Goal: Task Accomplishment & Management: Use online tool/utility

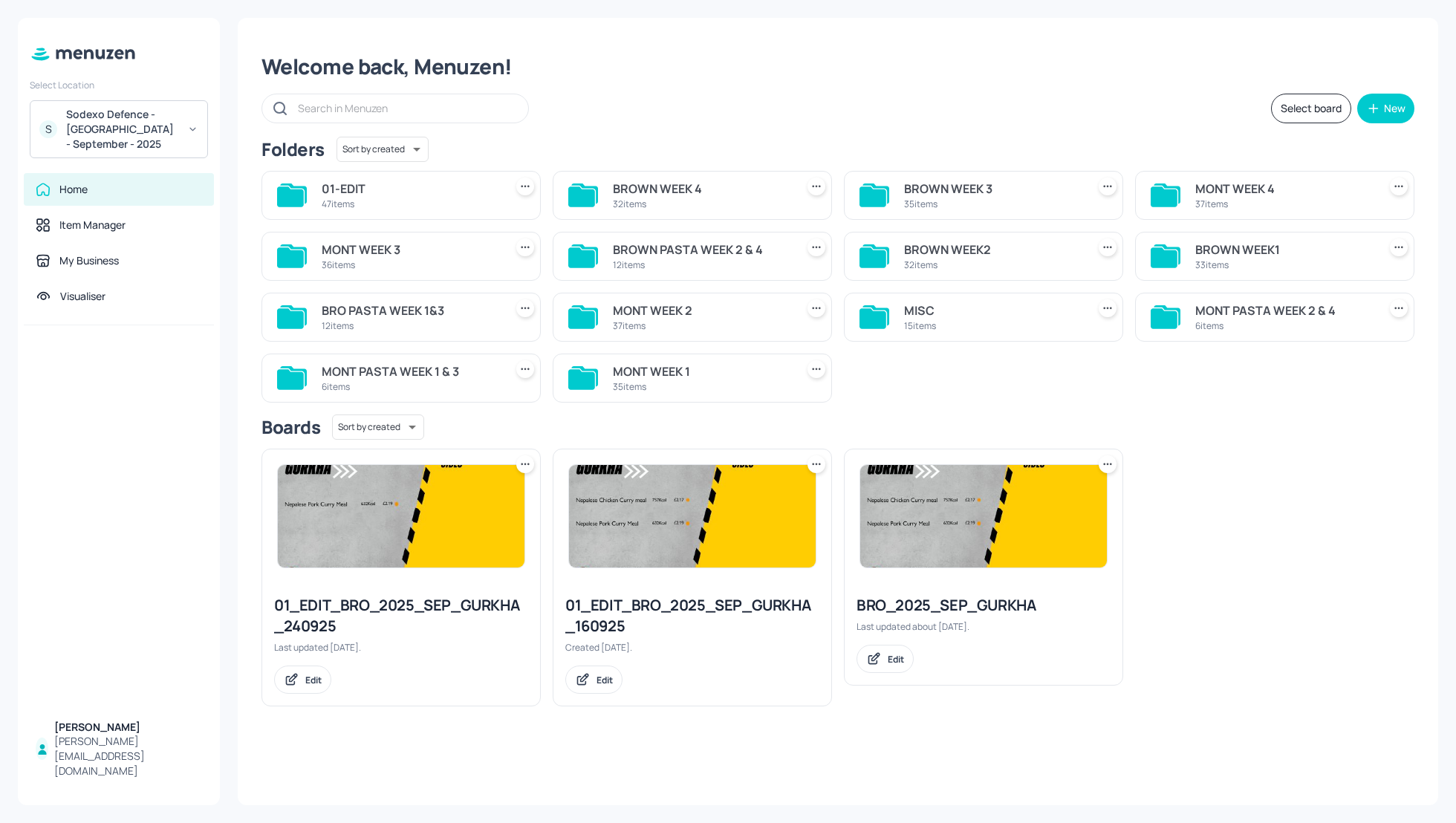
click at [781, 80] on div "Welcome back, Menuzen! Select board New Folders Sort by created id ​ 01-EDIT 47…" at bounding box center [837, 412] width 1200 height 788
click at [1228, 191] on div "MONT WEEK 4" at bounding box center [1284, 189] width 177 height 18
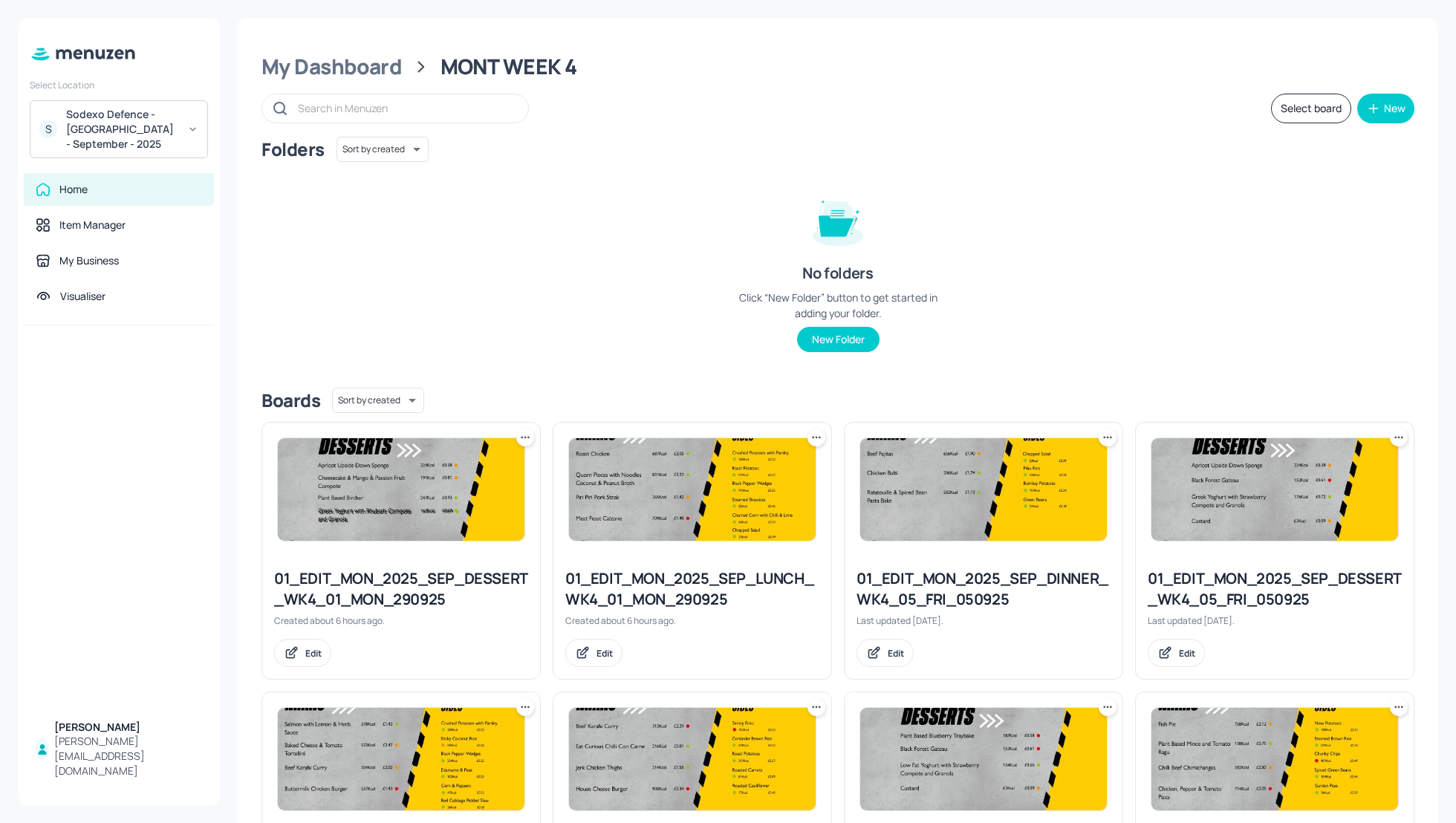
click at [1181, 331] on div "Folders Sort by created id ​ No folders Click “New Folder” button to get starte…" at bounding box center [837, 257] width 1153 height 239
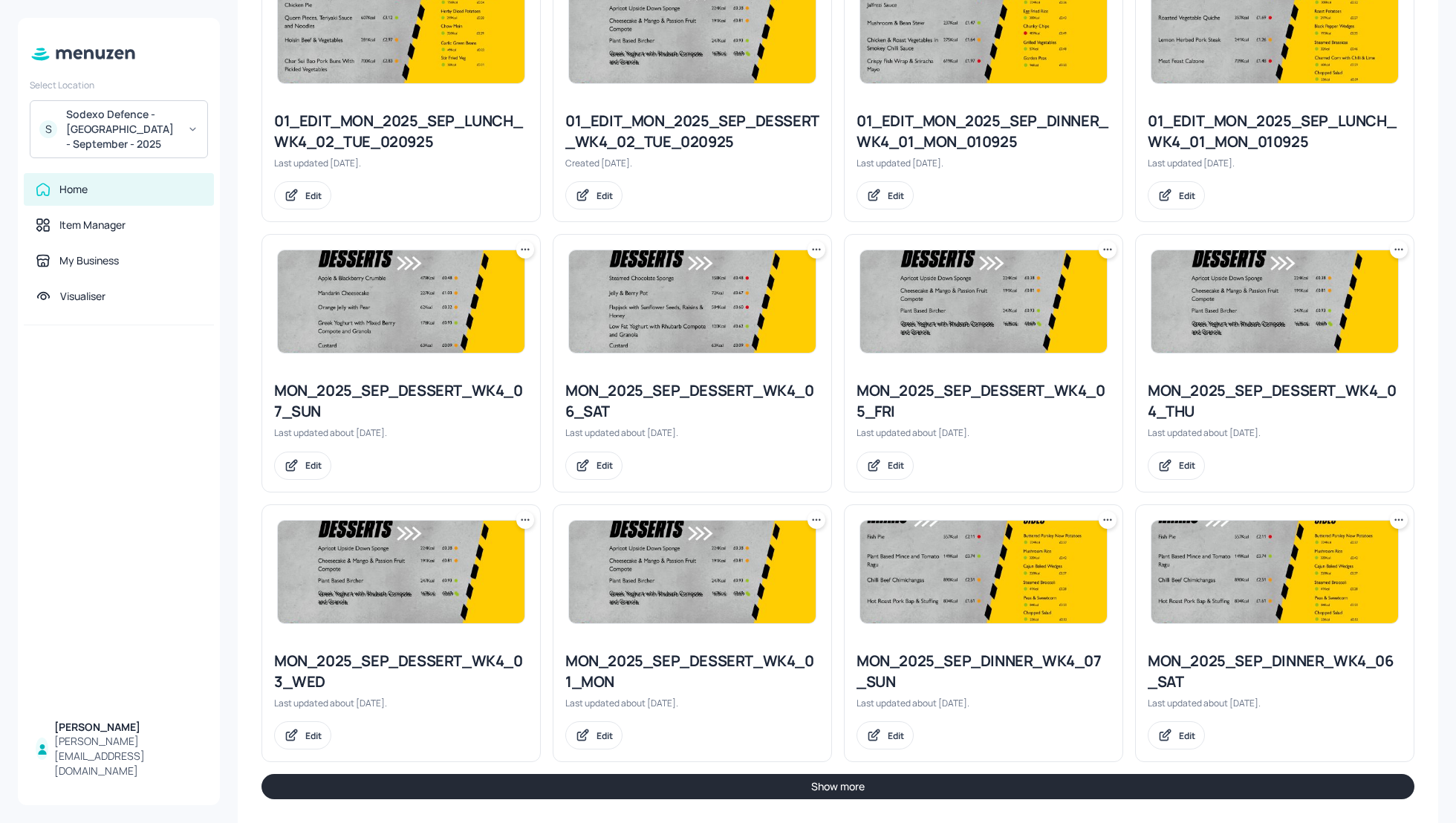
scroll to position [1273, 0]
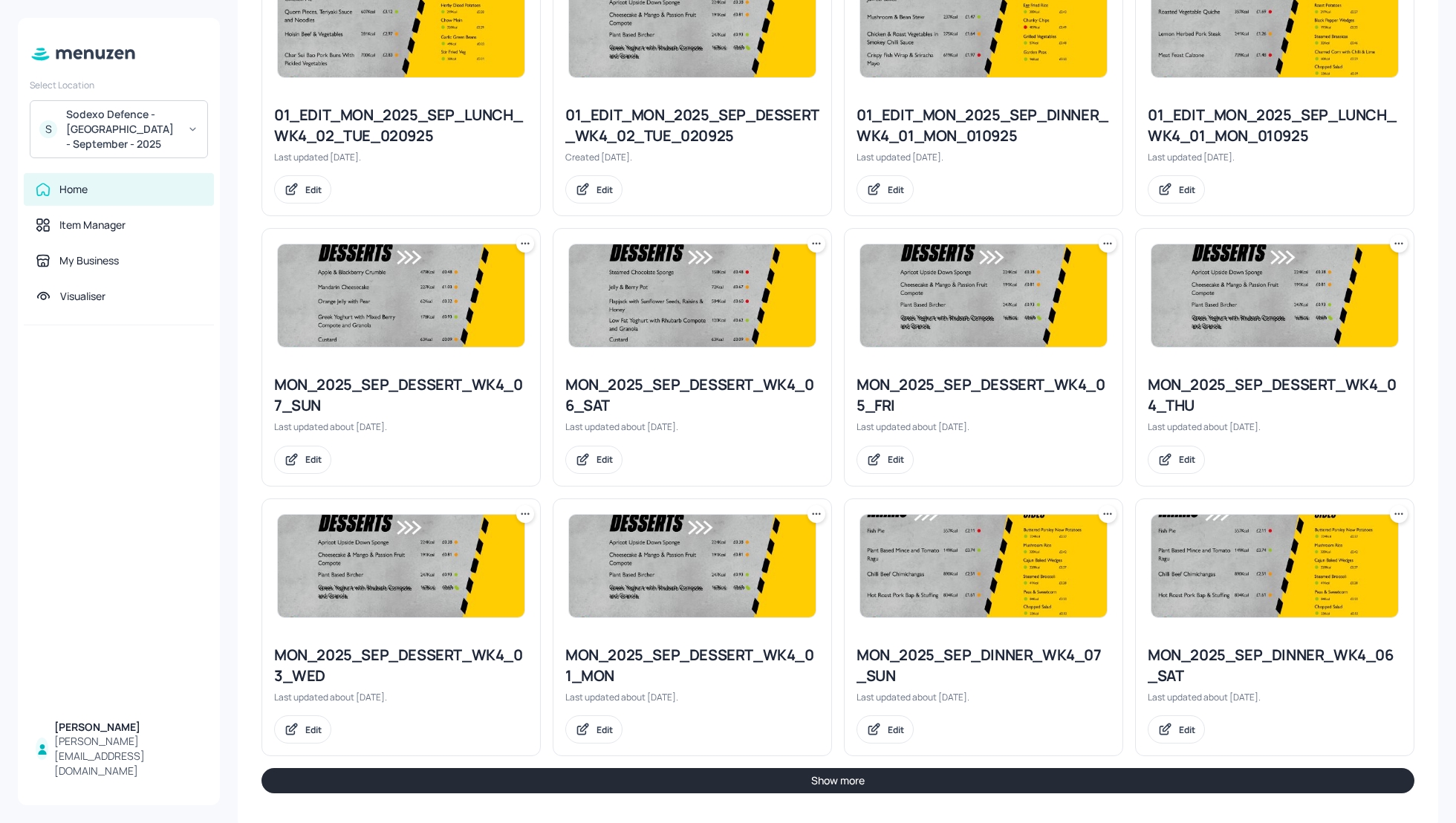
click at [991, 772] on button "Show more" at bounding box center [837, 781] width 1153 height 25
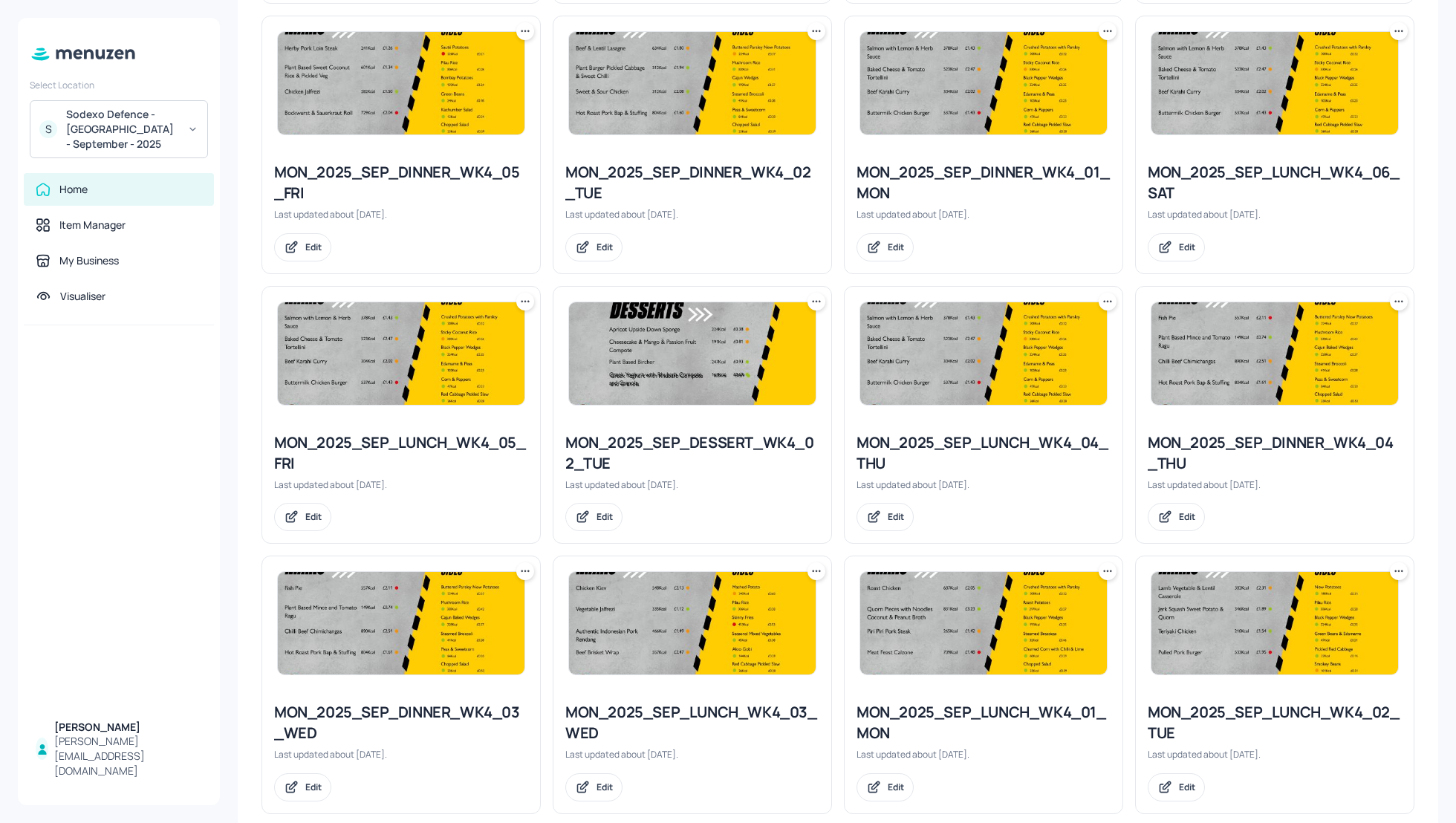
scroll to position [1986, 0]
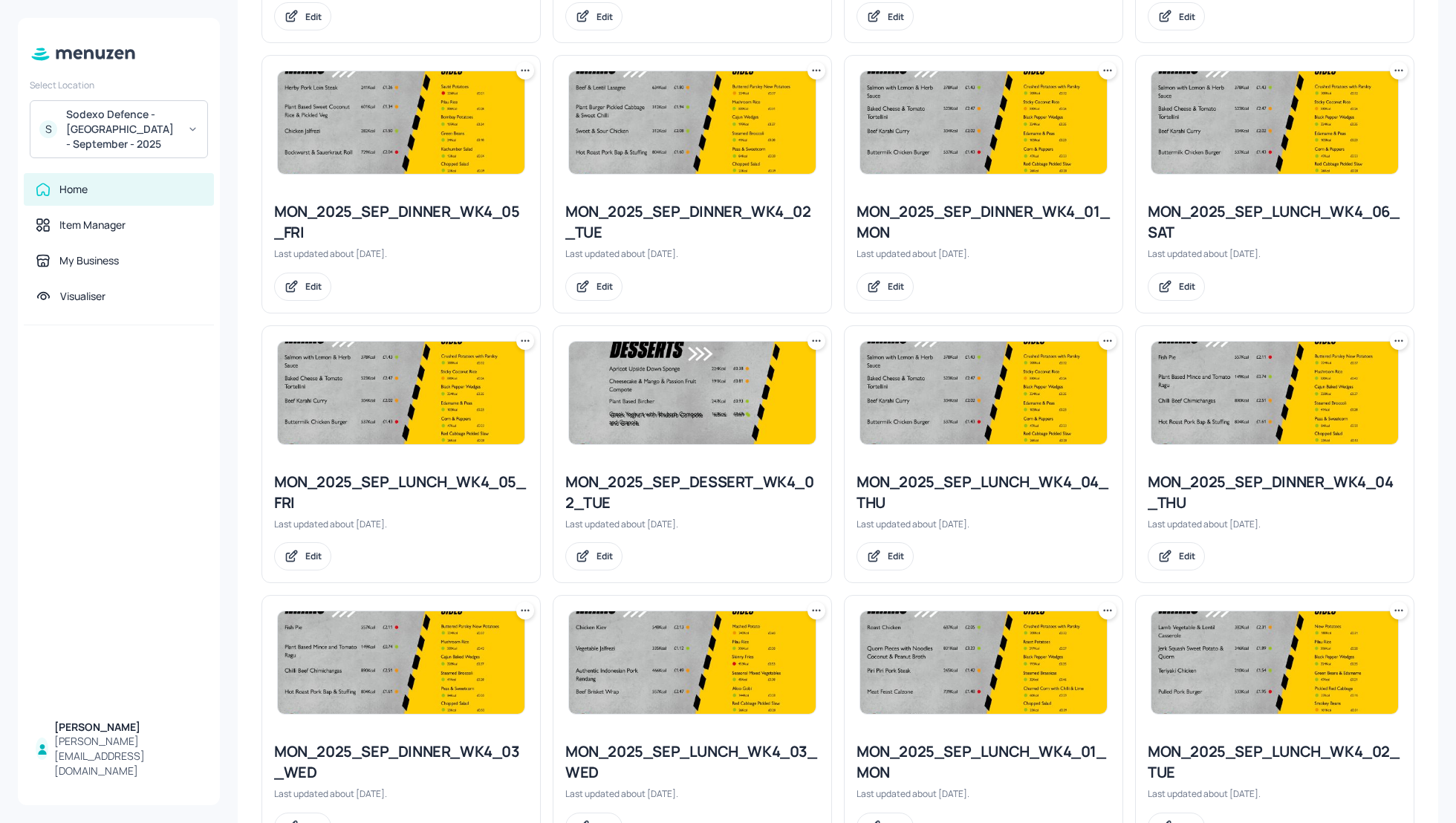
click at [1105, 63] on icon at bounding box center [1107, 70] width 15 height 15
click at [1049, 124] on p "Duplicate" at bounding box center [1031, 121] width 40 height 14
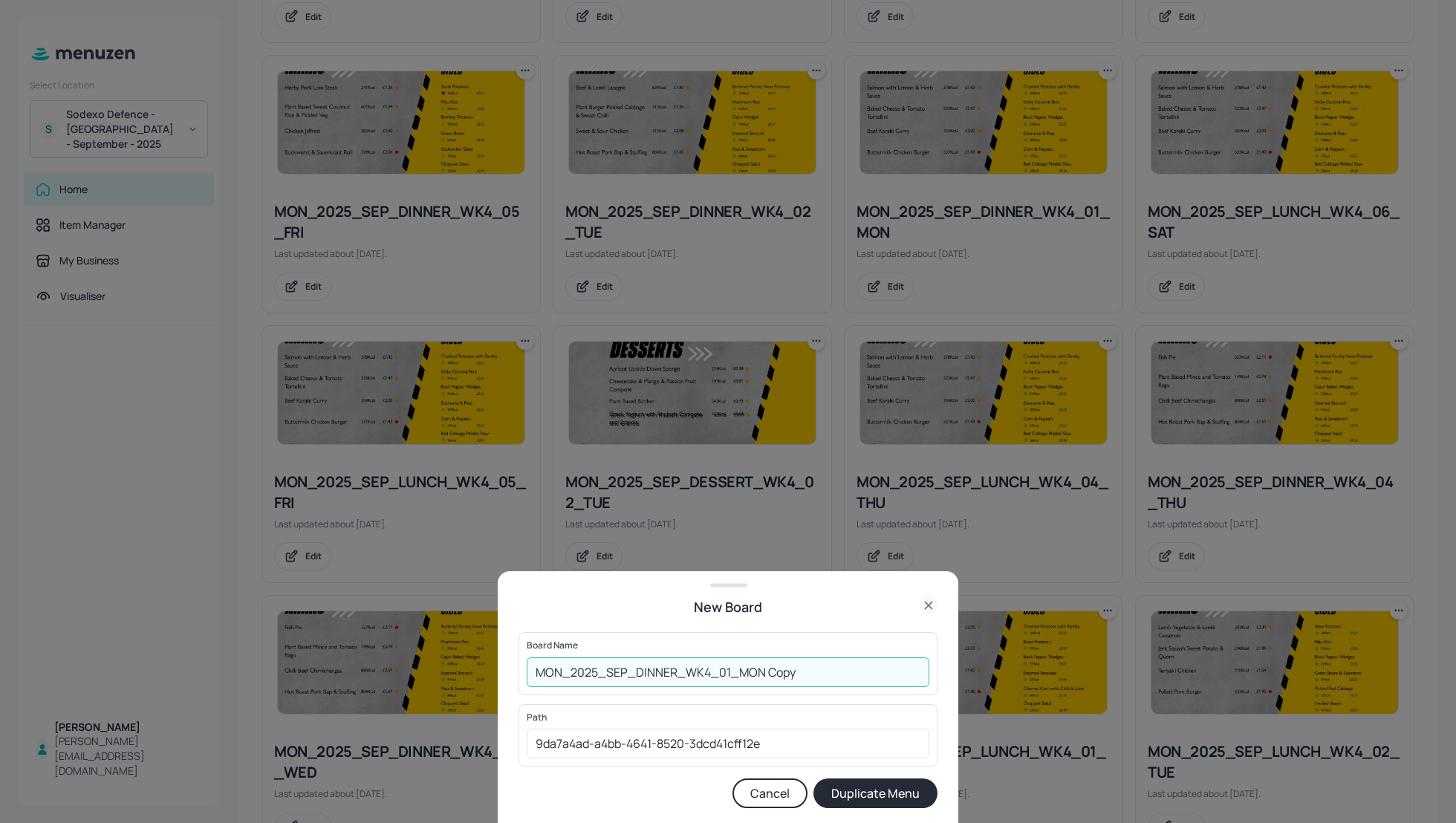
click at [534, 675] on input "MON_2025_SEP_DINNER_WK4_01_MON Copy" at bounding box center [728, 672] width 403 height 30
click at [878, 673] on input "01_EDIT_MON_2025_SEP_DINNER_WK4_01_MON Cop" at bounding box center [728, 672] width 403 height 30
type input "01_EDIT_MON_2025_SEP_DINNER_WK4_01_MON_290925"
click at [892, 788] on button "Duplicate Menu" at bounding box center [875, 793] width 124 height 30
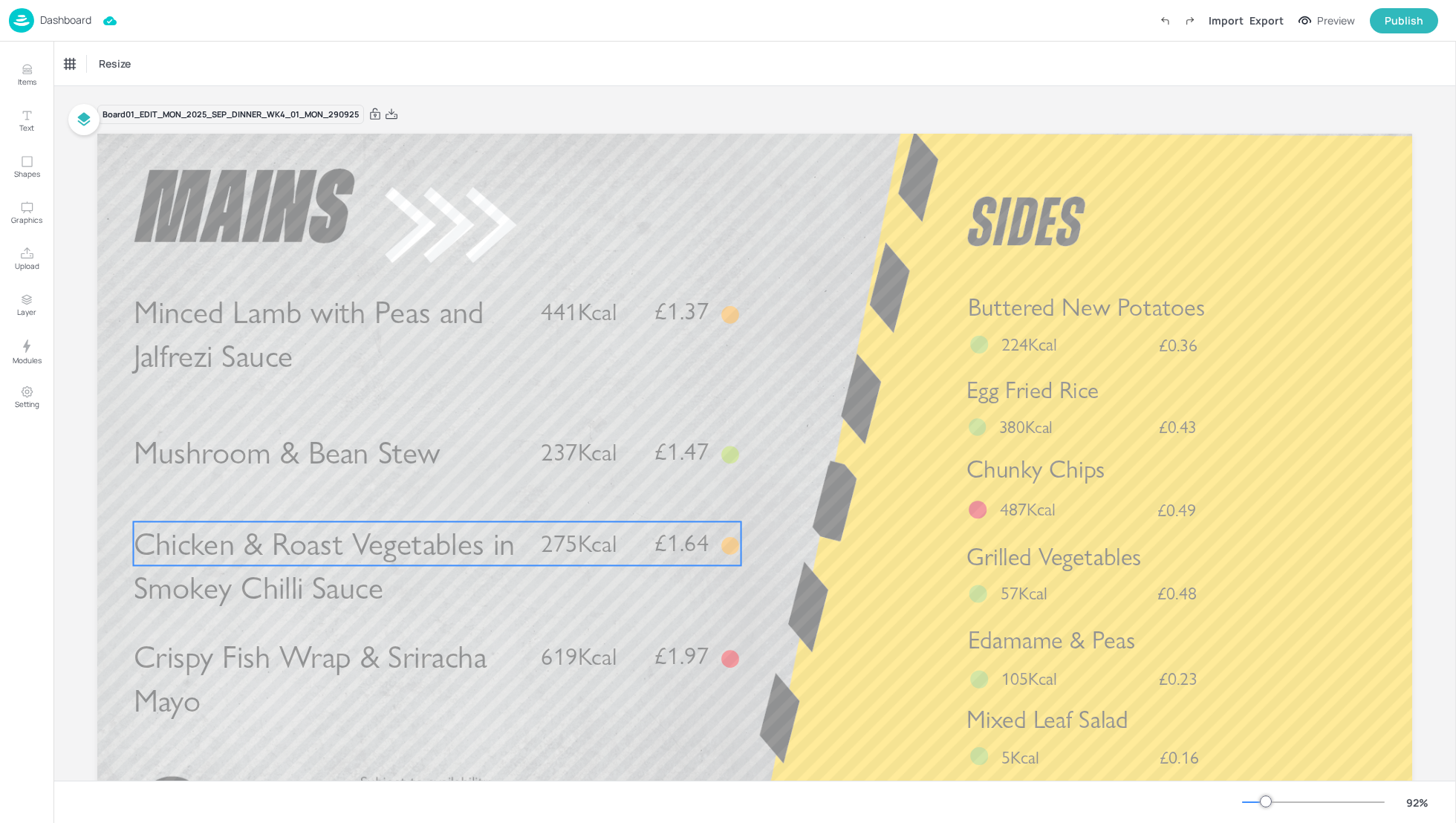
click at [314, 549] on span "Chicken & Roast Vegetables in Smokey Chilli Sauce" at bounding box center [324, 565] width 381 height 83
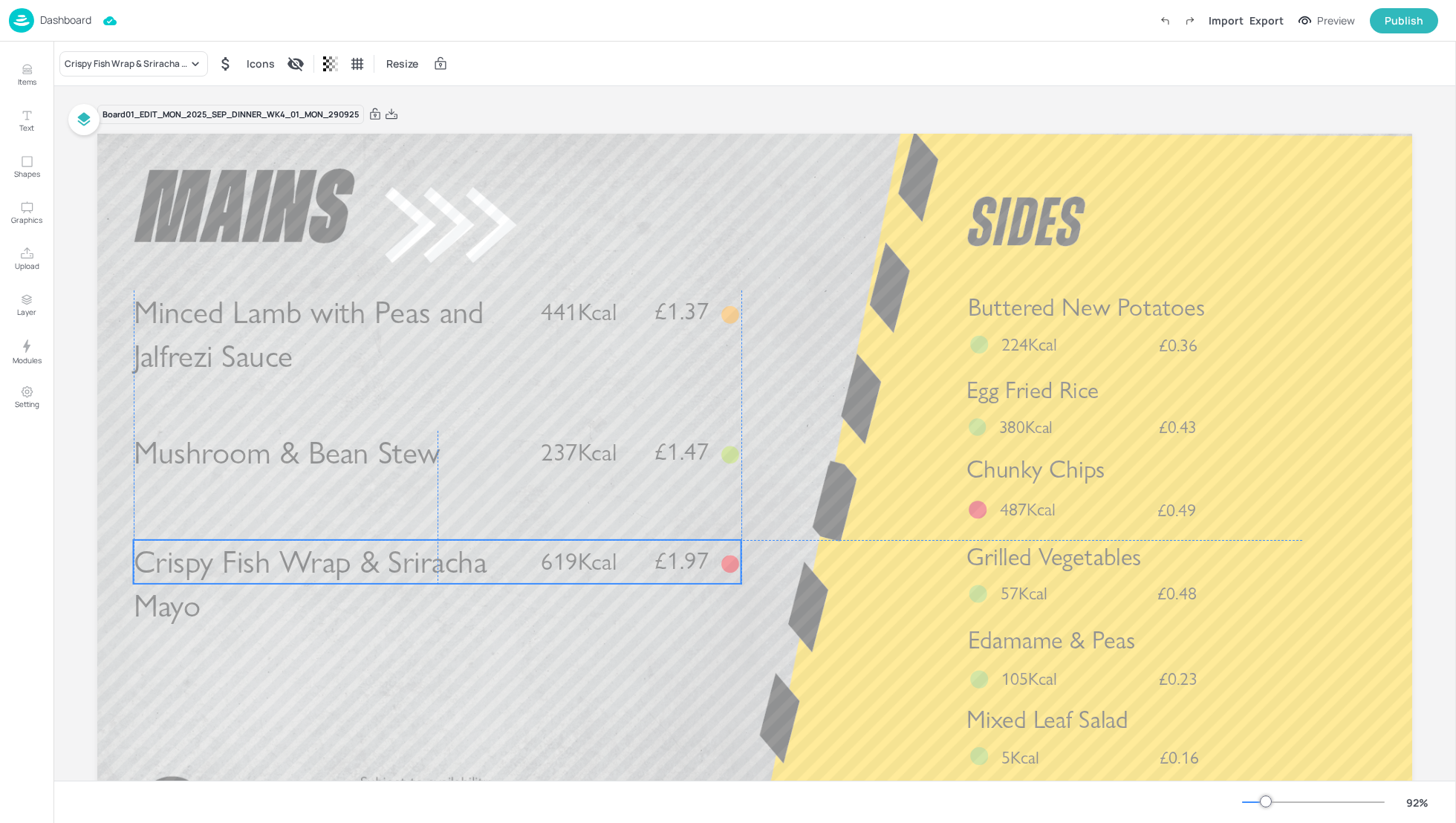
drag, startPoint x: 350, startPoint y: 640, endPoint x: 350, endPoint y: 555, distance: 85.0
click at [350, 555] on span "Crispy Fish Wrap & Sriracha Mayo" at bounding box center [310, 584] width 354 height 83
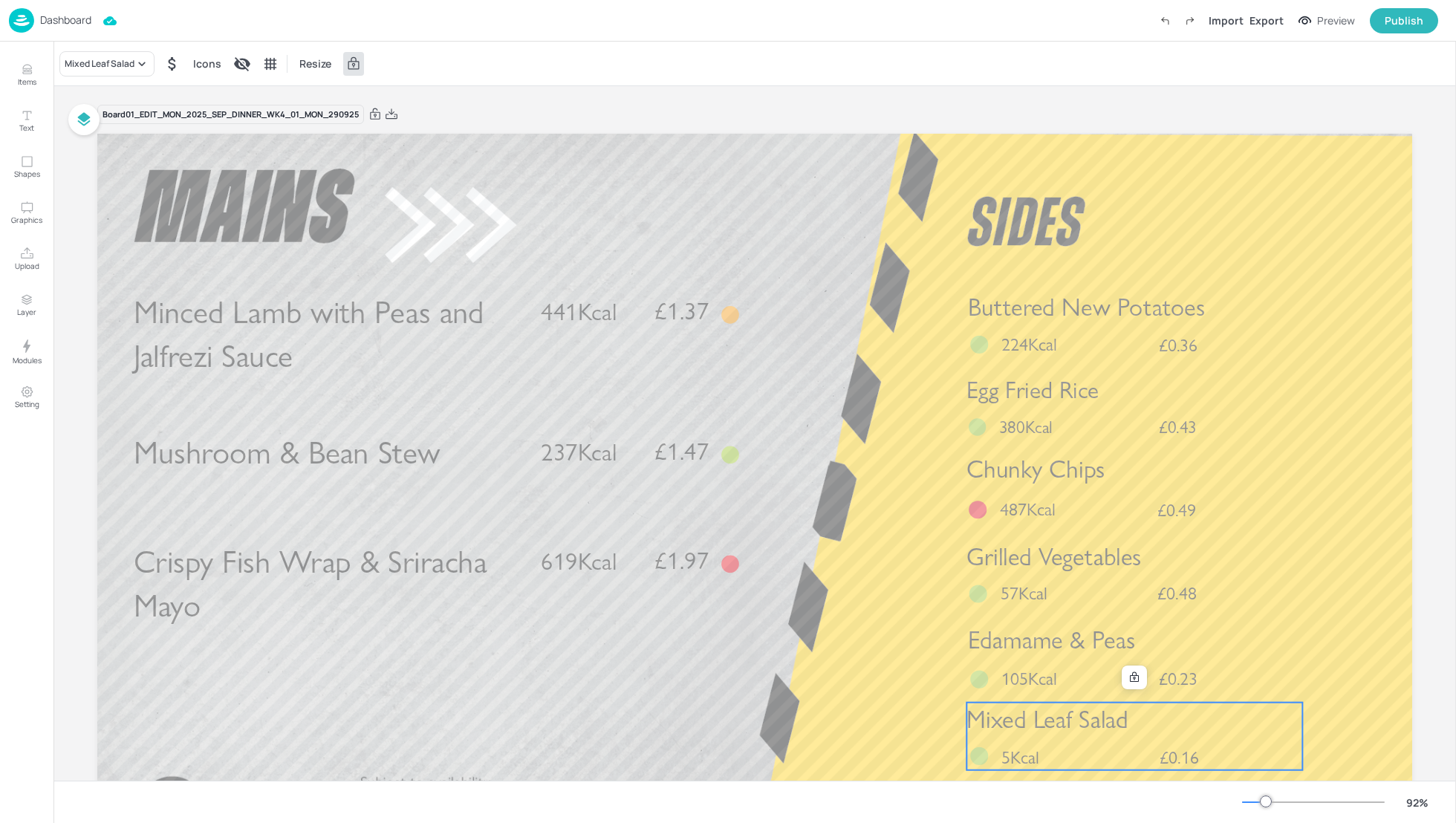
click at [1043, 734] on span "Mixed Leaf Salad" at bounding box center [1048, 719] width 162 height 30
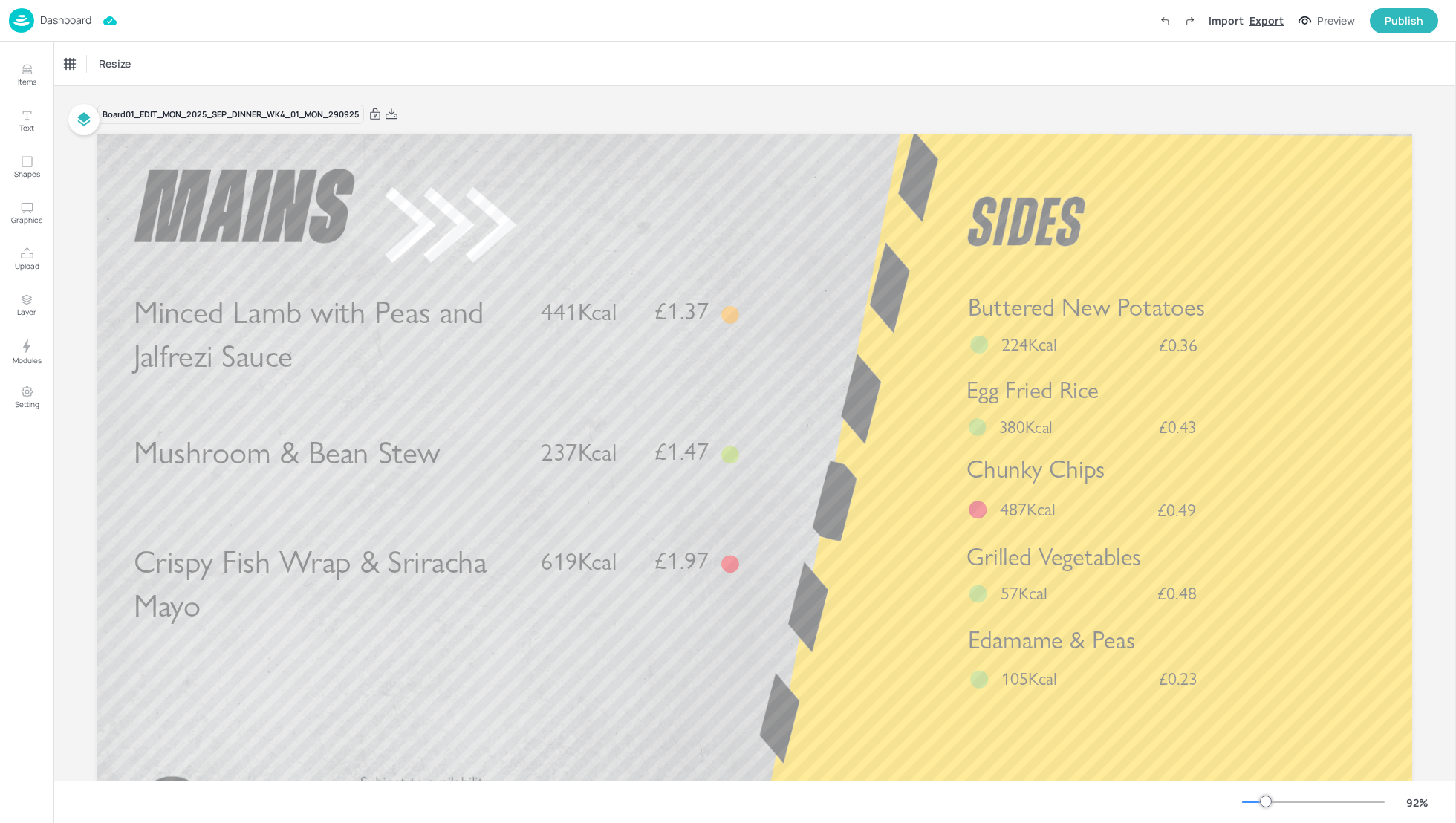
click at [1258, 15] on div "Export" at bounding box center [1266, 20] width 34 height 16
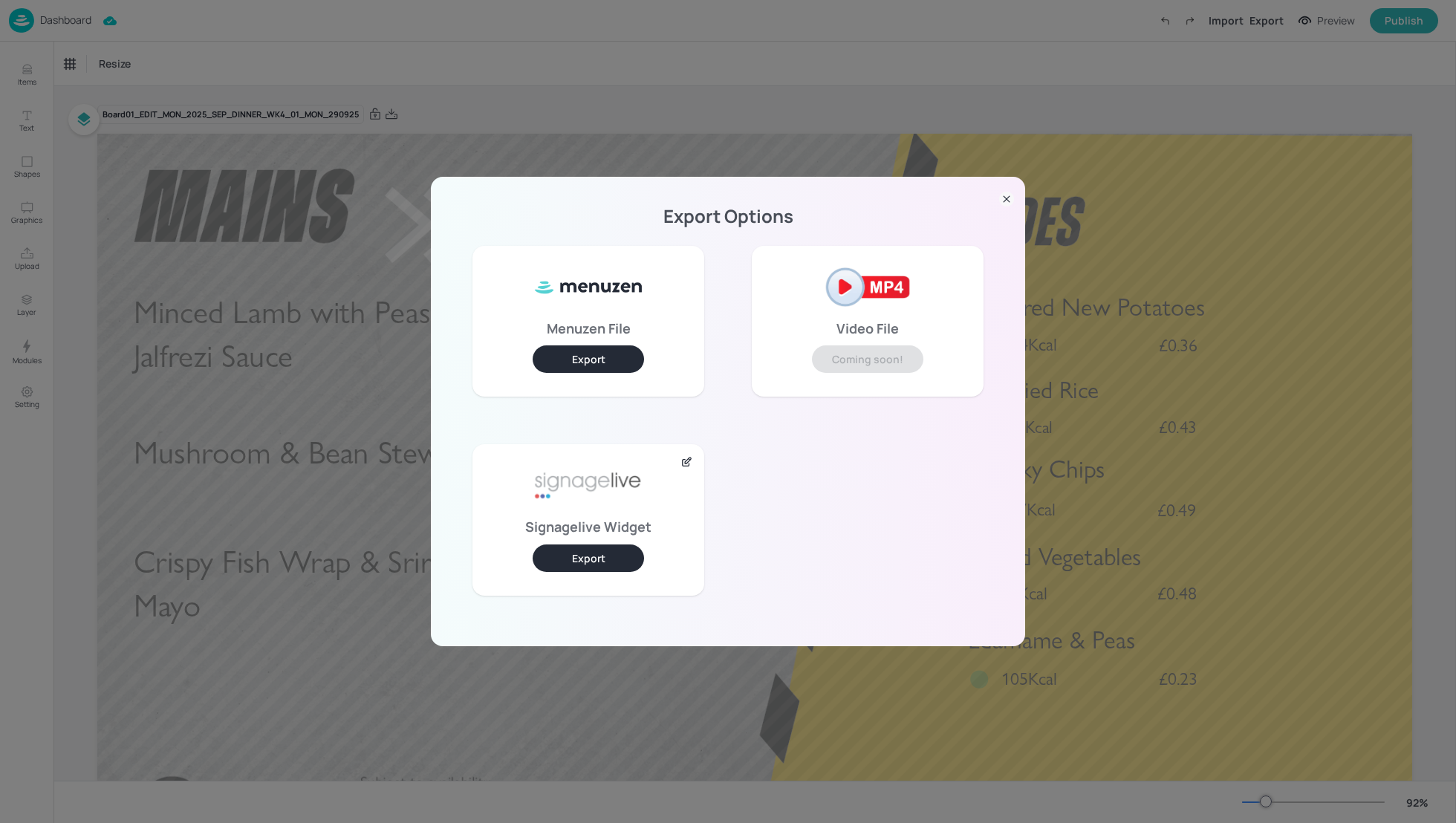
click at [578, 553] on button "Export" at bounding box center [588, 558] width 112 height 27
